Goal: Transaction & Acquisition: Subscribe to service/newsletter

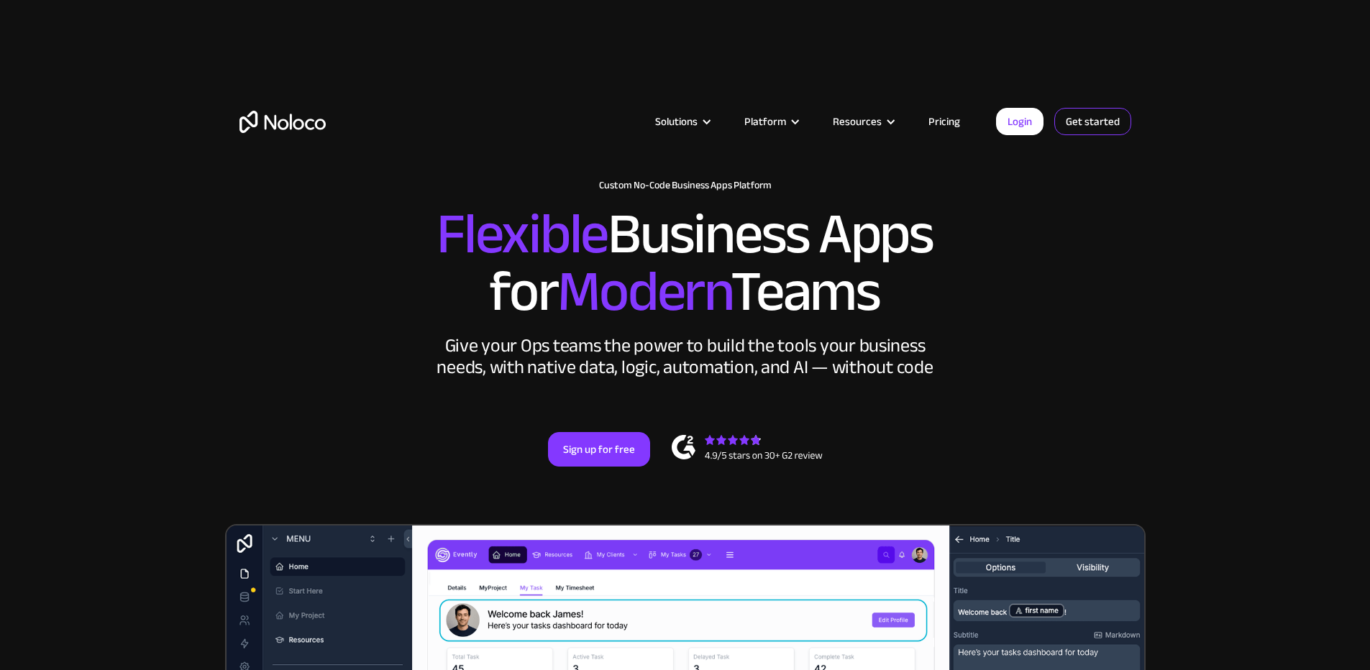
drag, startPoint x: 1117, startPoint y: 102, endPoint x: 1106, endPoint y: 114, distance: 15.8
click at [1117, 102] on div "Solutions Use Cases Business Types Project Management Keep track of customers, …" at bounding box center [685, 107] width 921 height 142
click at [1095, 127] on link "Get started" at bounding box center [1093, 121] width 77 height 27
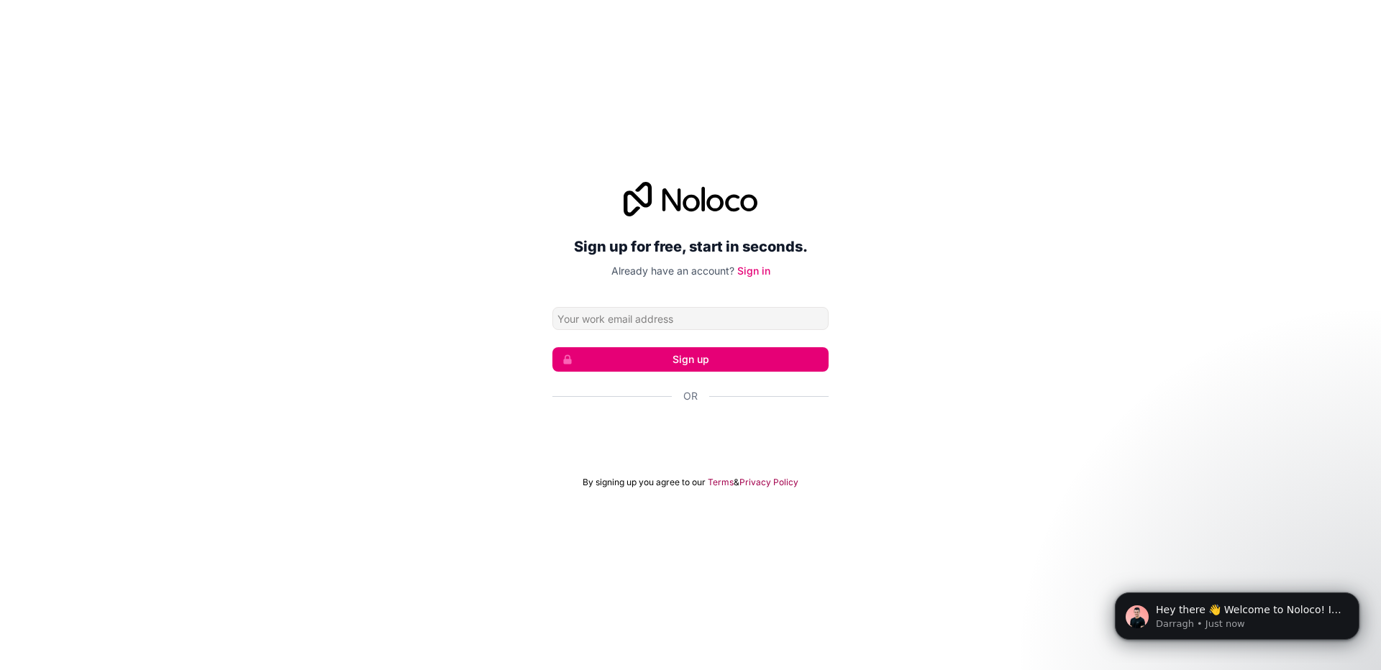
click at [660, 456] on form "Sign up Or By signing up you agree to our Terms & Privacy Policy" at bounding box center [691, 397] width 276 height 181
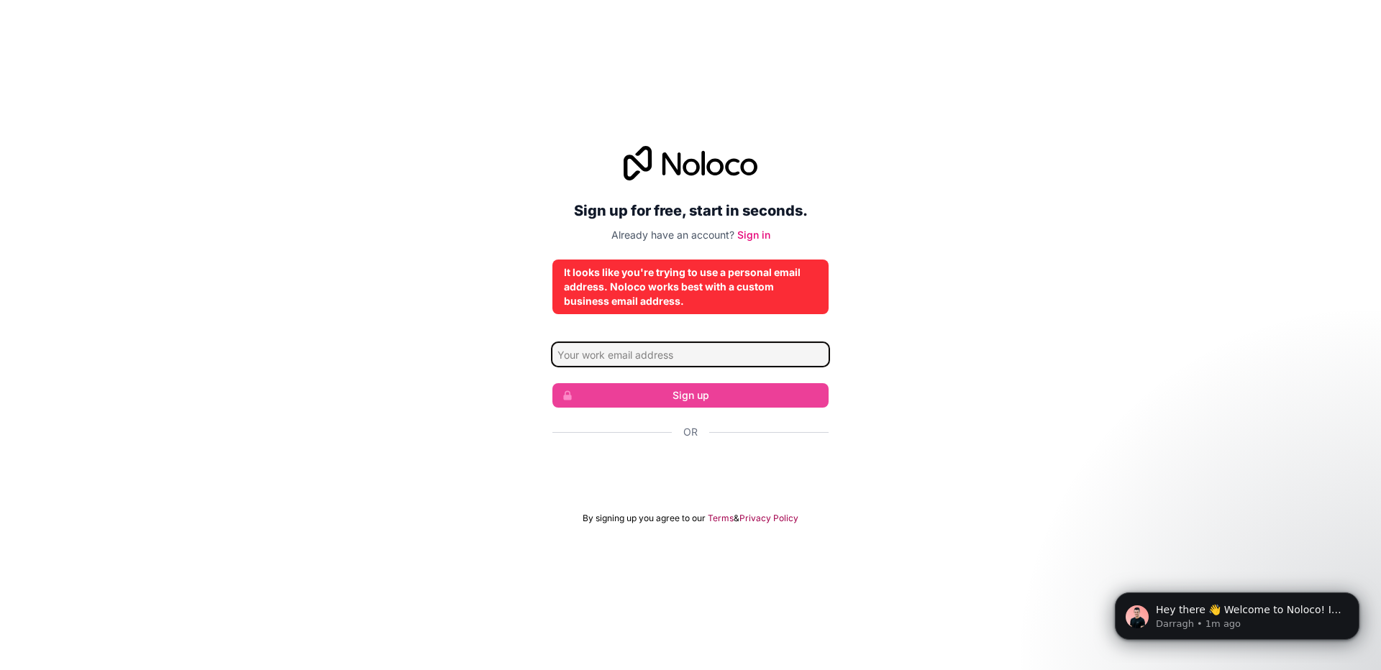
click at [643, 360] on input "Email address" at bounding box center [691, 354] width 276 height 23
type input "[EMAIL_ADDRESS][DOMAIN_NAME]"
click at [733, 372] on form "[EMAIL_ADDRESS][DOMAIN_NAME] Sign up Or By signing up you agree to our Terms & …" at bounding box center [691, 433] width 276 height 181
